Goal: Transaction & Acquisition: Book appointment/travel/reservation

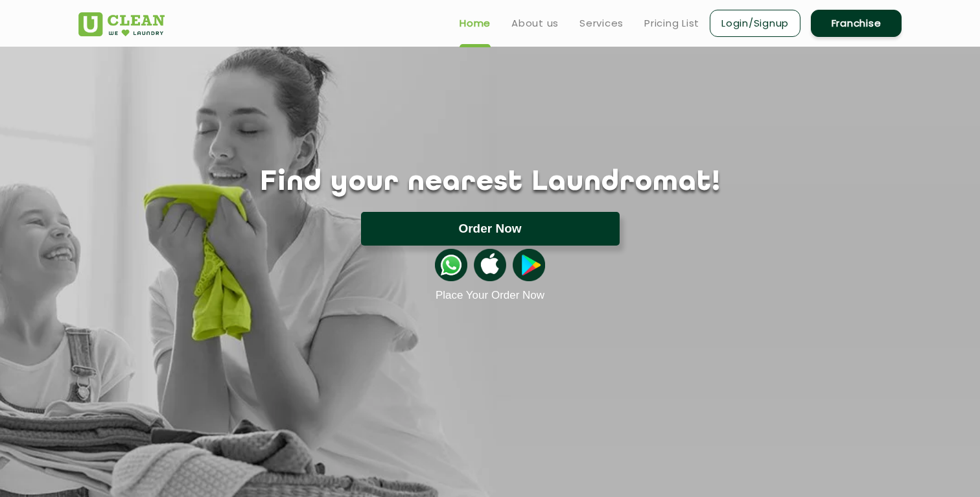
click at [538, 236] on button "Order Now" at bounding box center [490, 229] width 259 height 34
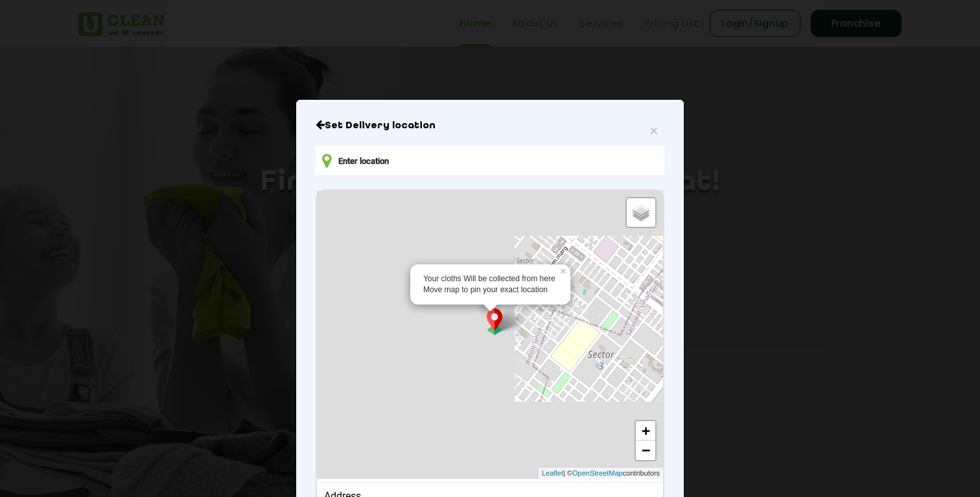
drag, startPoint x: 496, startPoint y: 317, endPoint x: 529, endPoint y: 317, distance: 33.7
click at [529, 317] on div "Your cloths Will be collected from here Move map to pin your exact location × D…" at bounding box center [490, 334] width 346 height 288
click at [400, 162] on input "text" at bounding box center [490, 160] width 349 height 29
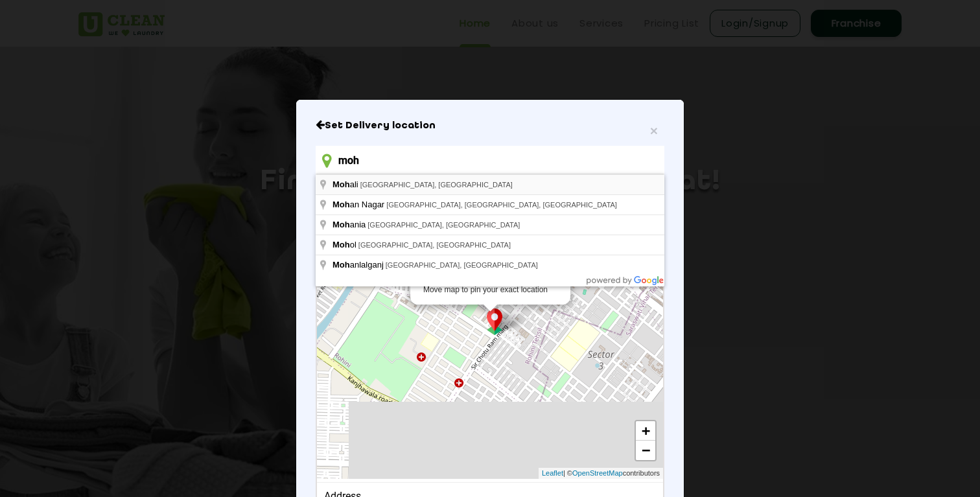
type input "moh"
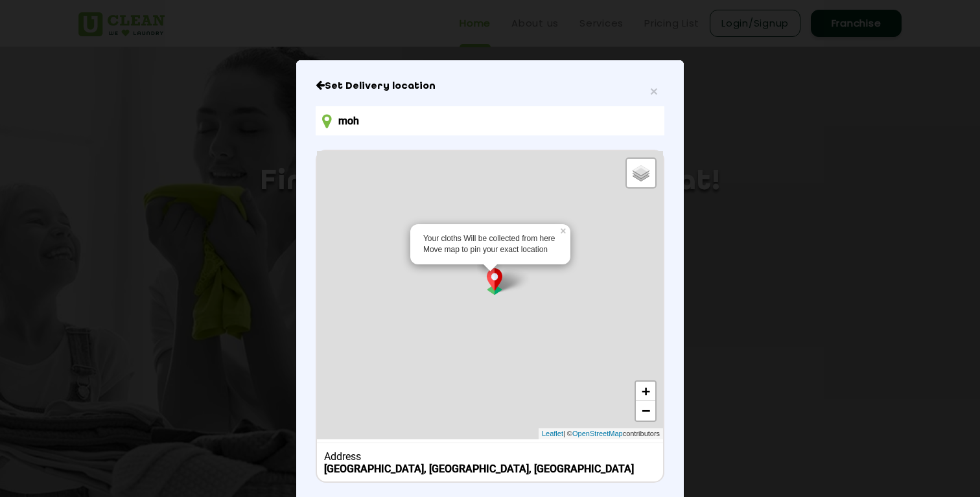
scroll to position [110, 0]
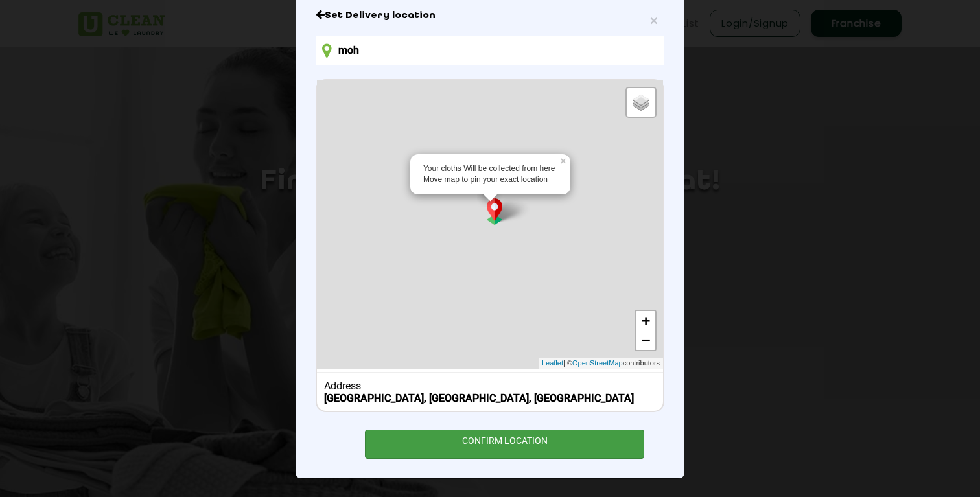
click at [546, 441] on div "CONFIRM LOCATION" at bounding box center [504, 444] width 279 height 29
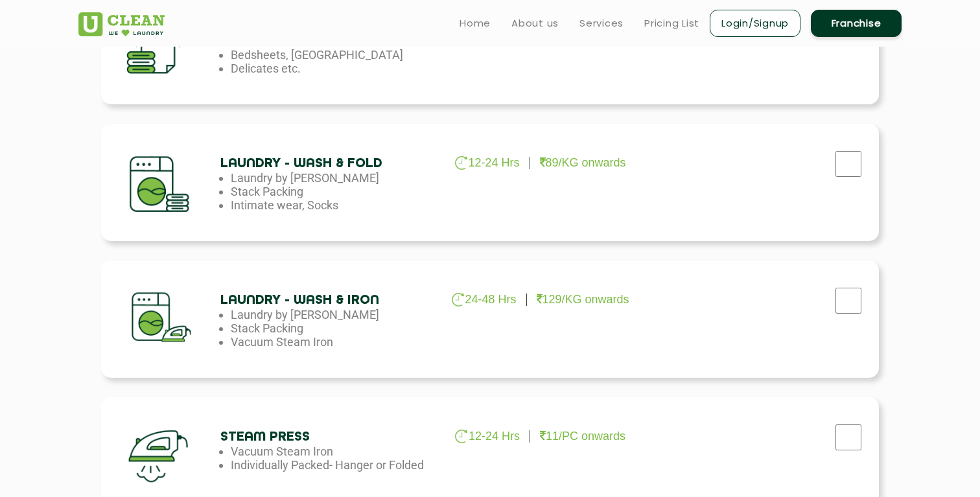
scroll to position [345, 0]
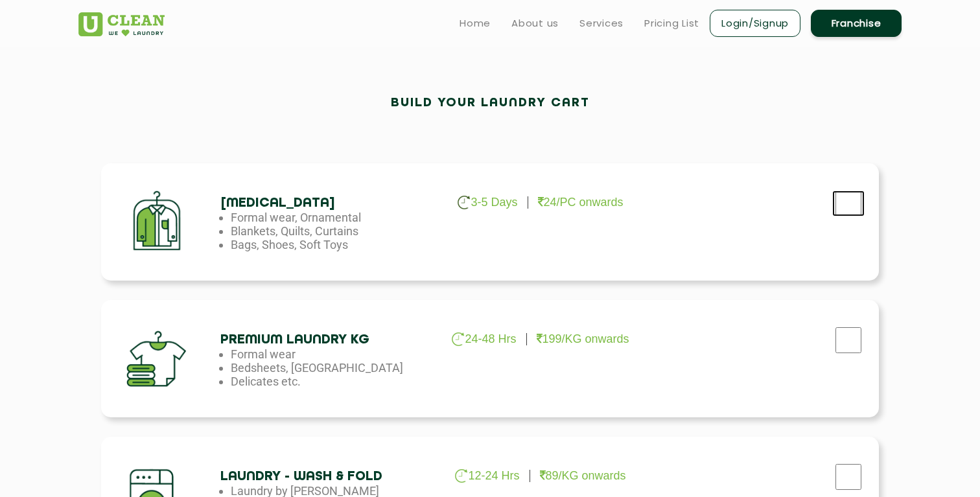
click at [845, 203] on input "checkbox" at bounding box center [848, 203] width 32 height 26
checkbox input "true"
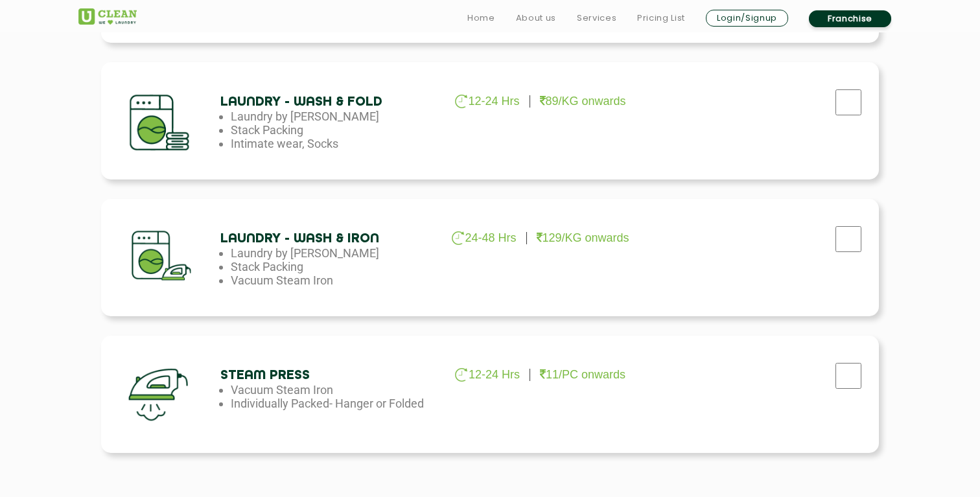
scroll to position [851, 0]
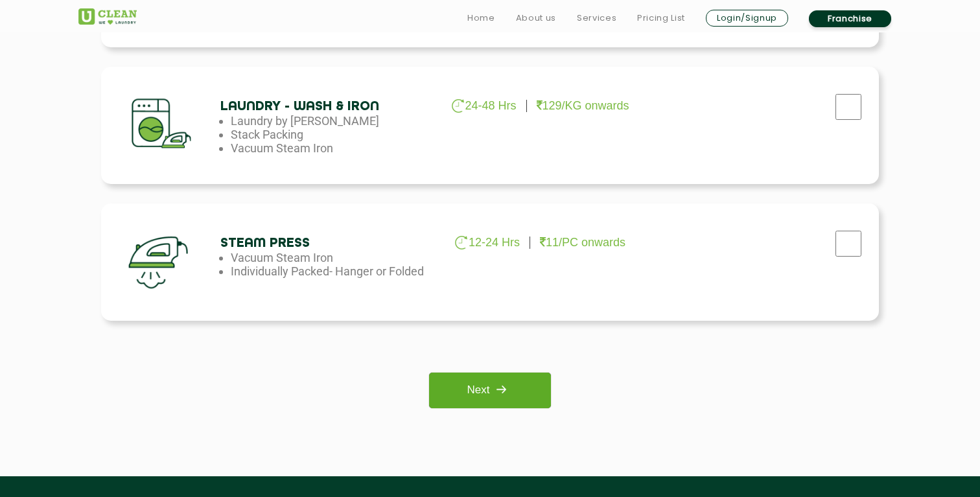
click at [515, 386] on link "Next" at bounding box center [489, 391] width 121 height 36
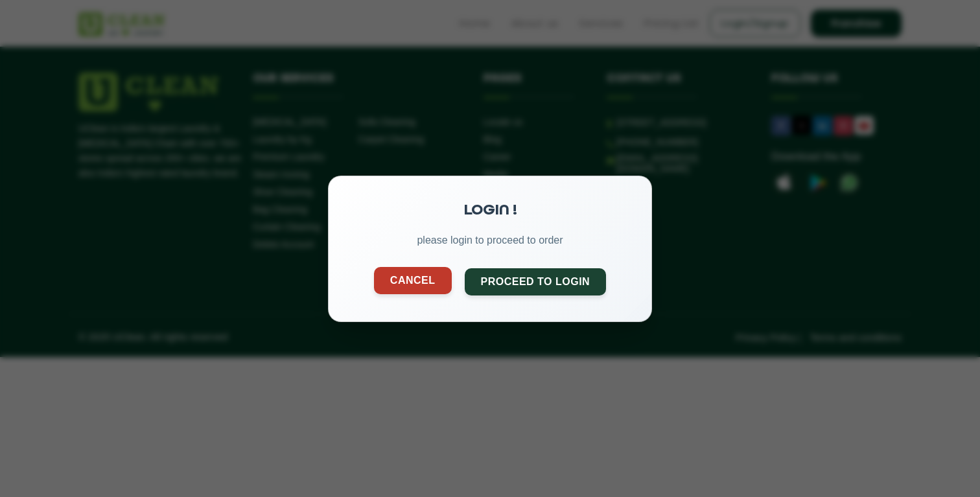
click at [419, 286] on button "Cancel" at bounding box center [413, 279] width 78 height 27
